Goal: Navigation & Orientation: Understand site structure

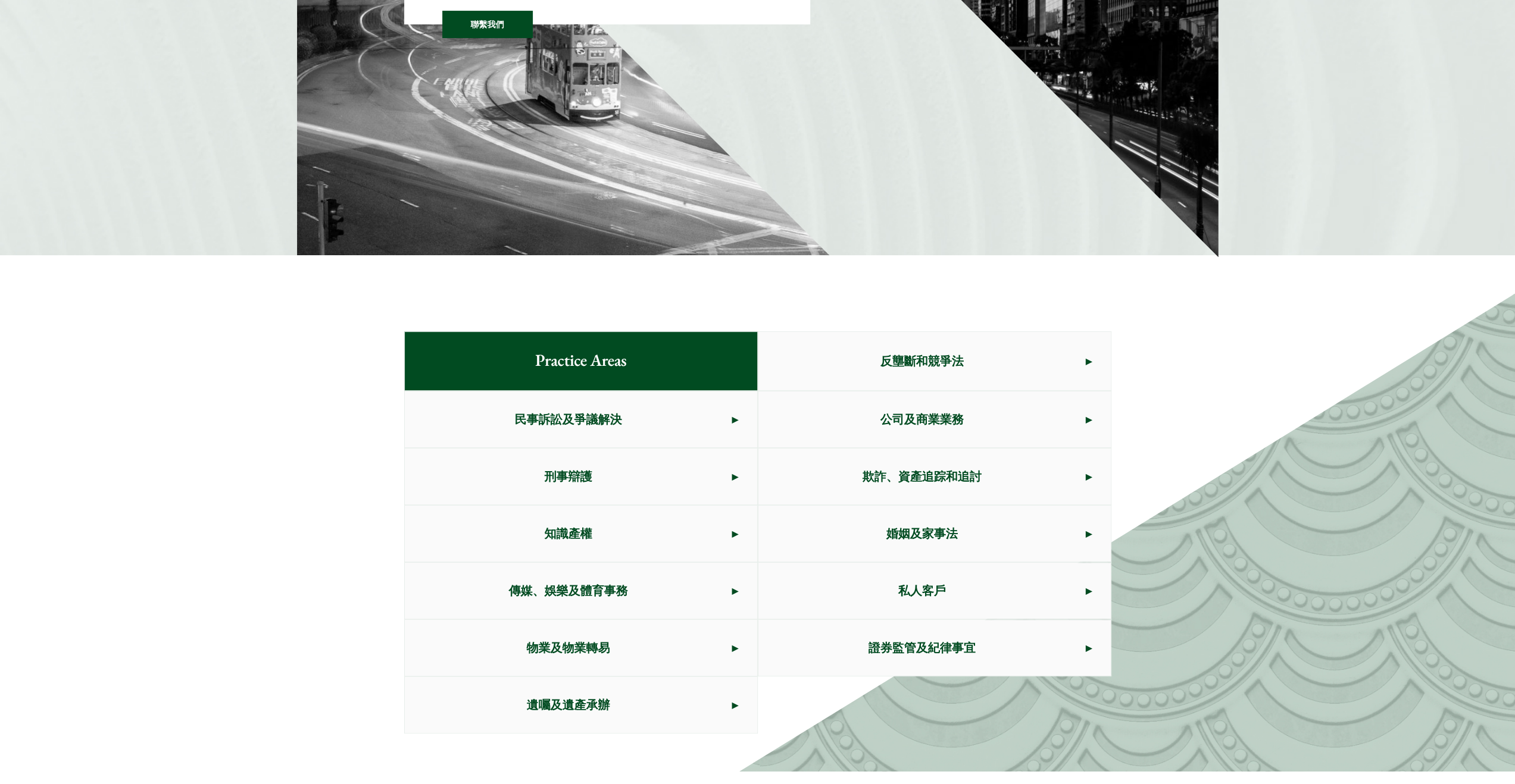
scroll to position [357, 0]
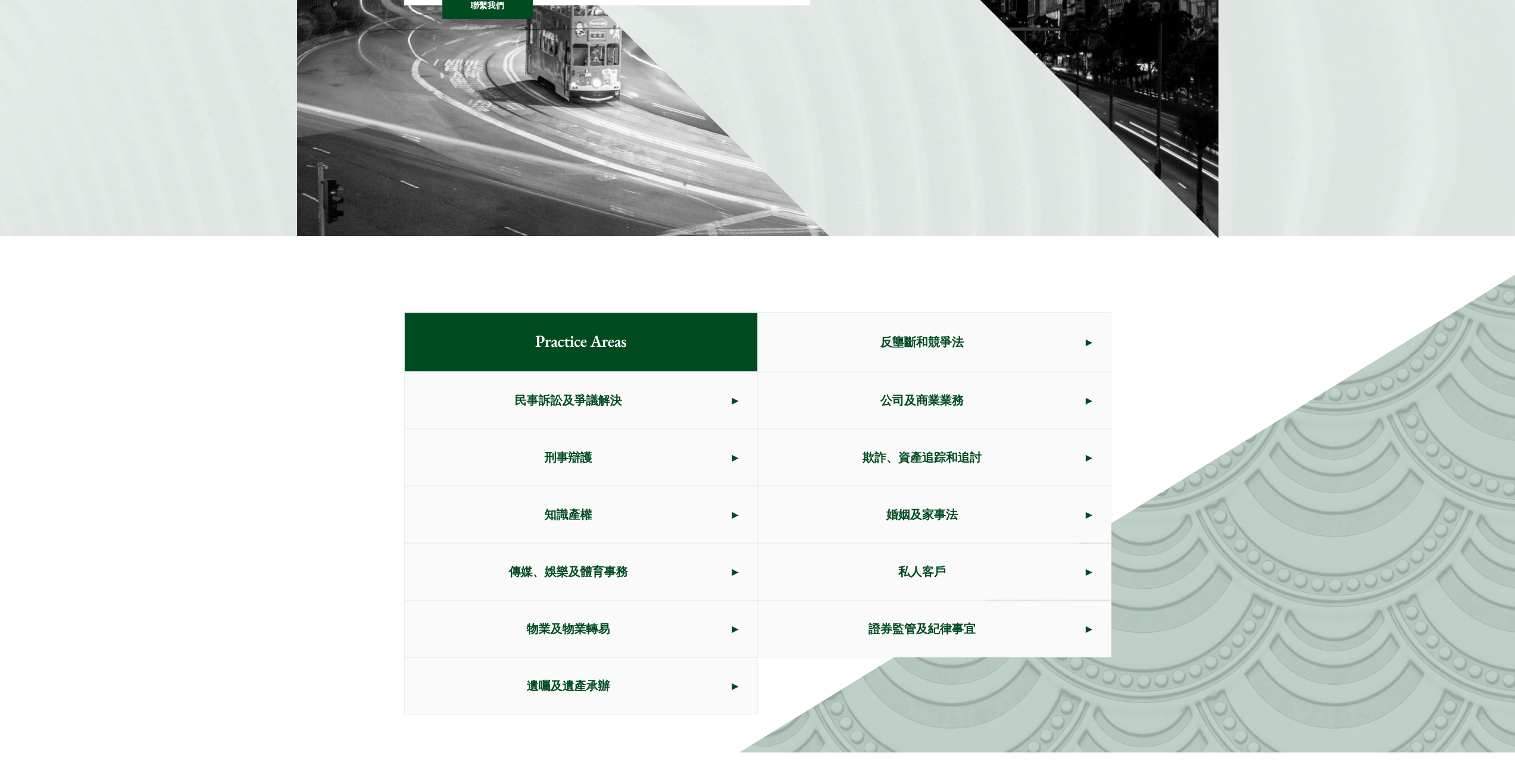
click at [672, 406] on span "民事訴訟及爭議解決" at bounding box center [568, 400] width 327 height 56
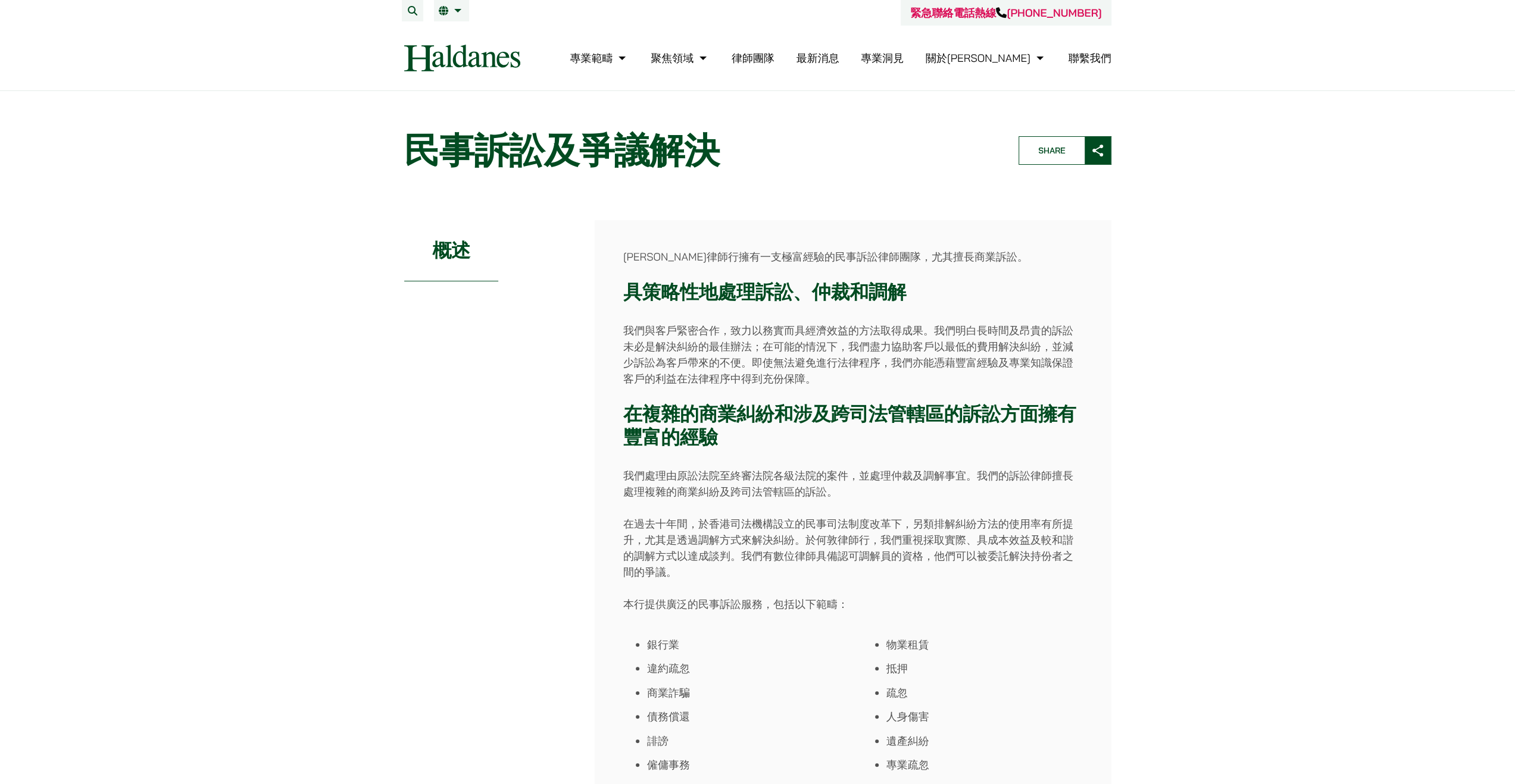
click at [774, 54] on link "律師團隊" at bounding box center [753, 58] width 43 height 13
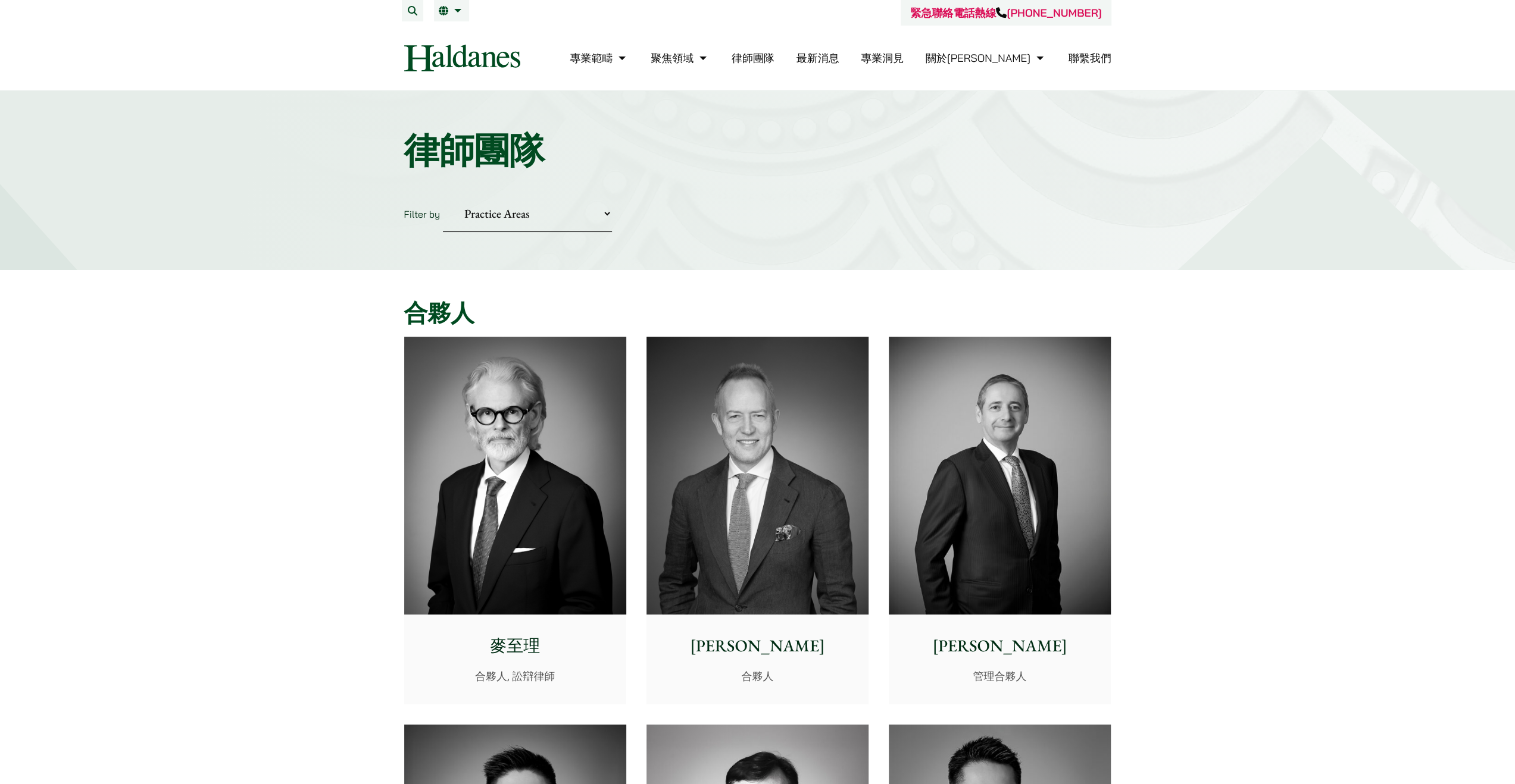
click at [839, 53] on link "最新消息" at bounding box center [817, 58] width 43 height 13
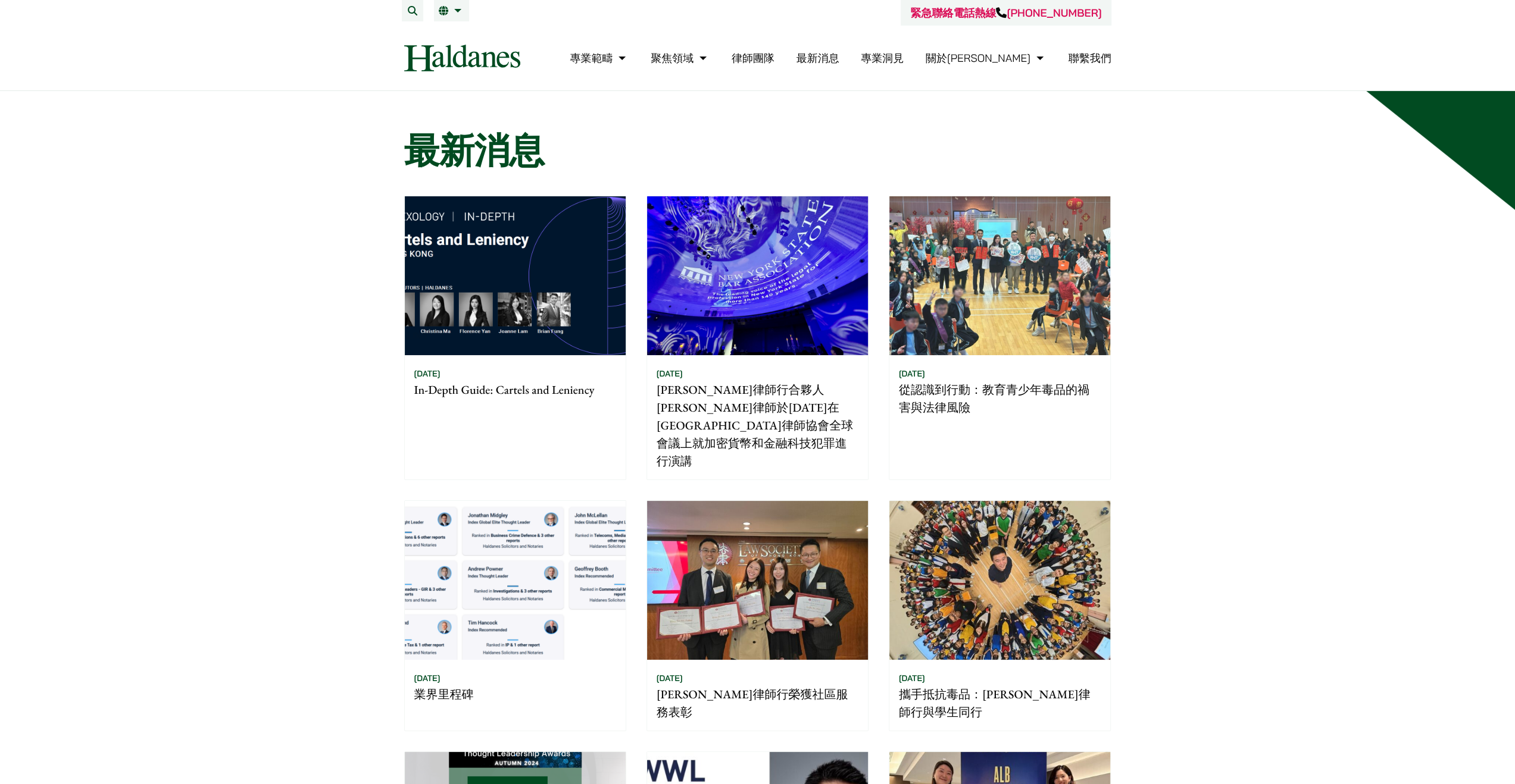
click at [904, 61] on link "專業洞見" at bounding box center [882, 58] width 43 height 13
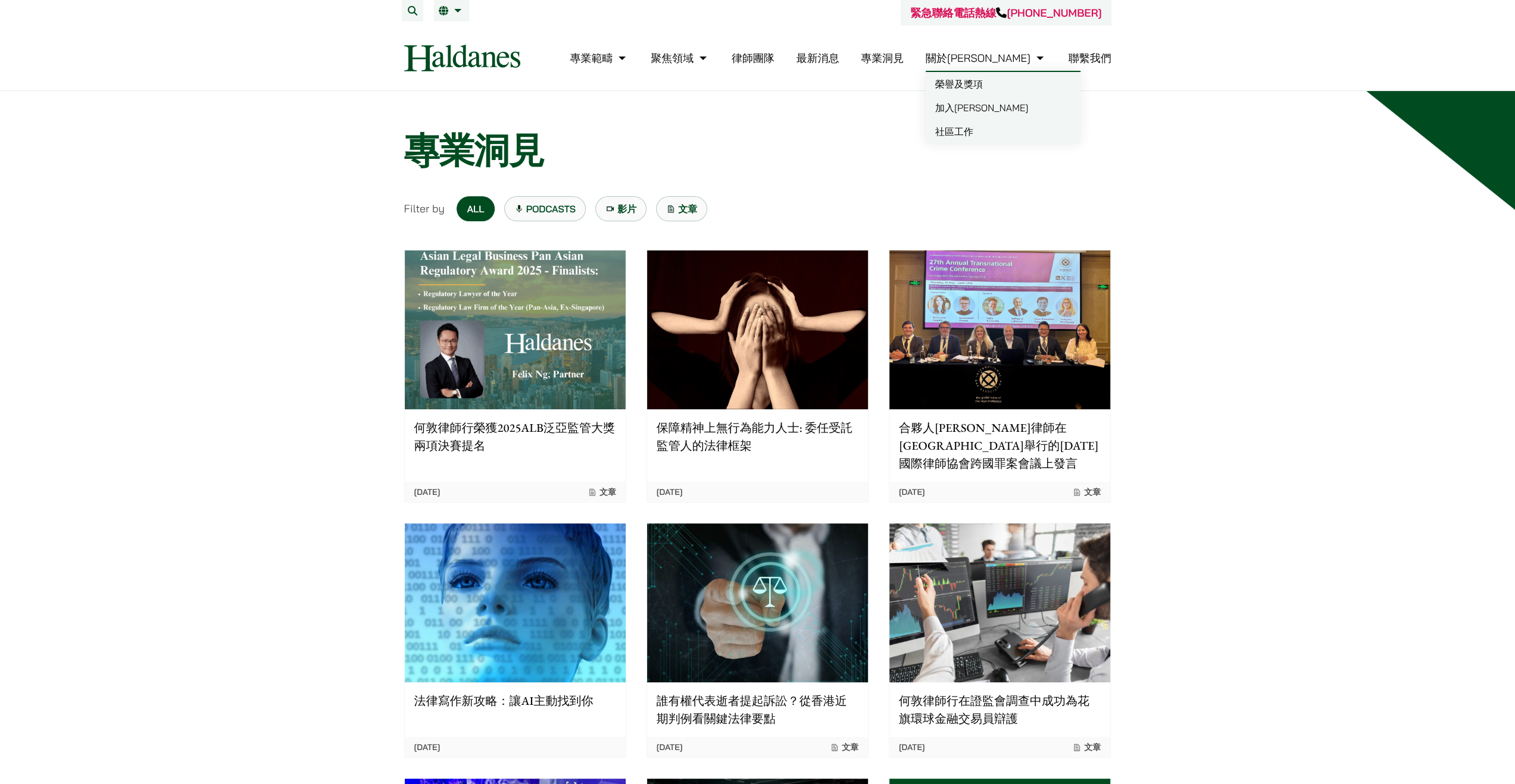
click at [1095, 62] on link "聯繫我們" at bounding box center [1090, 58] width 43 height 13
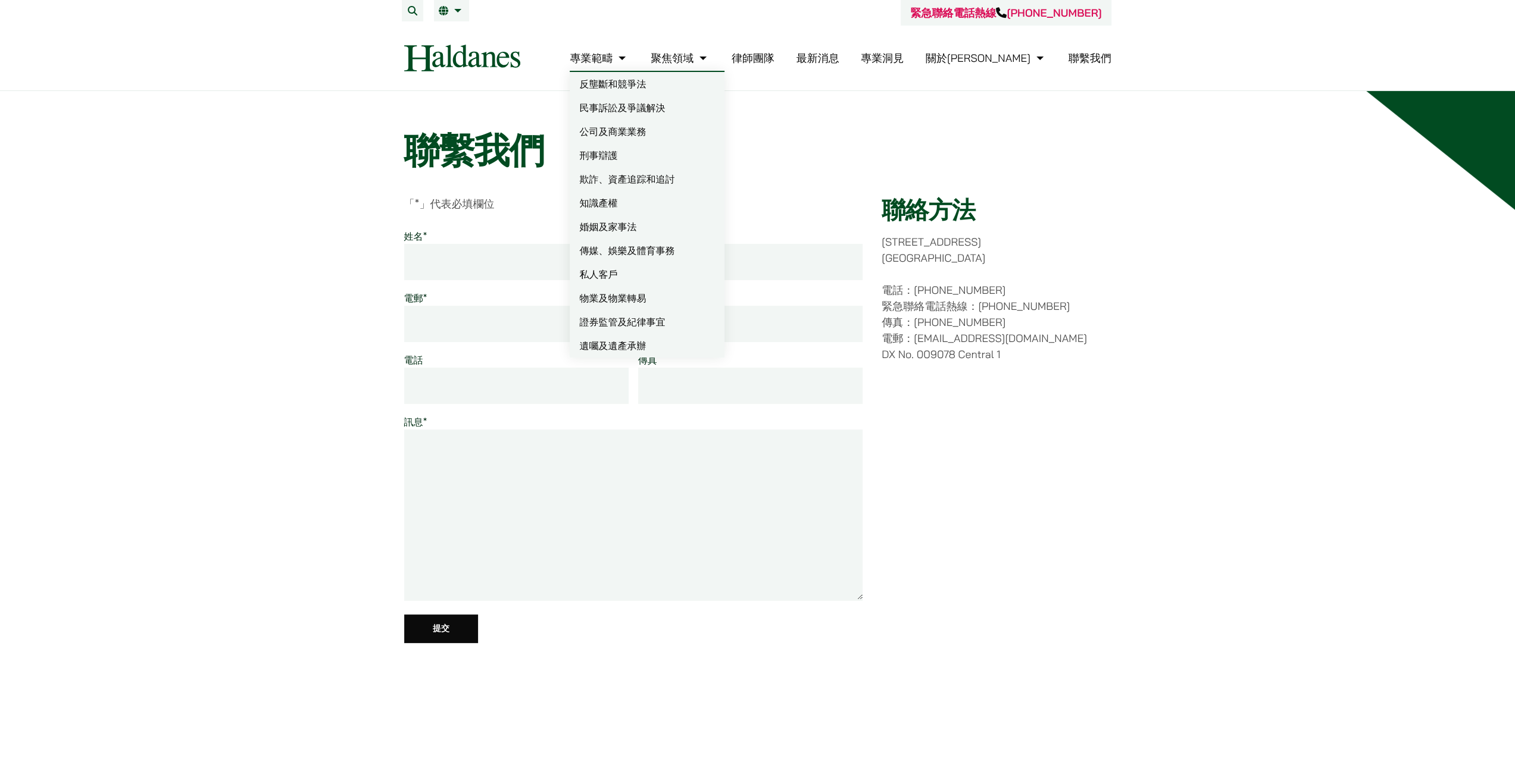
click at [629, 55] on link "專業範疇" at bounding box center [599, 58] width 59 height 13
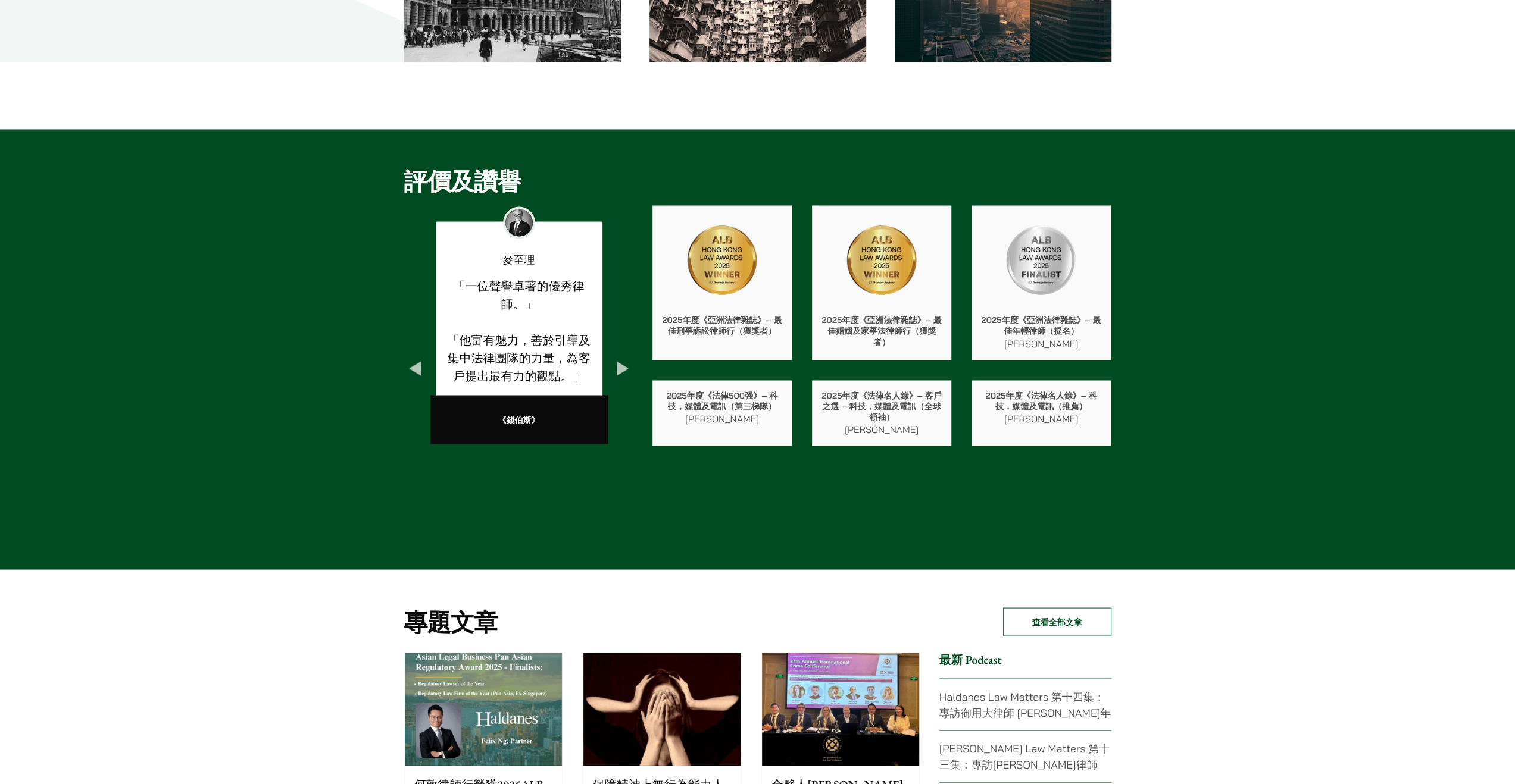
scroll to position [2693, 0]
